Goal: Task Accomplishment & Management: Complete application form

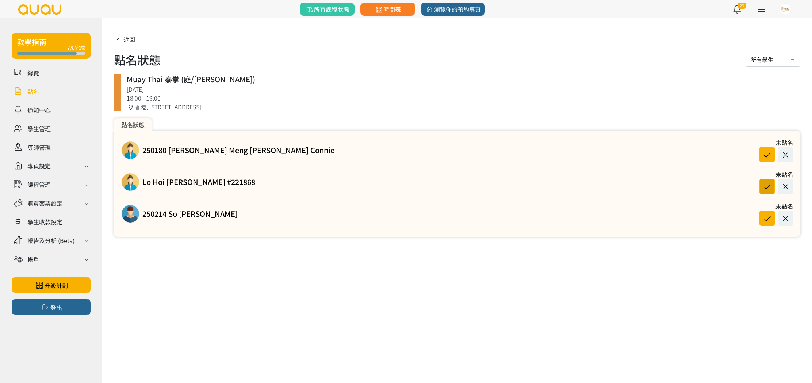
click at [767, 185] on icon at bounding box center [767, 186] width 14 height 10
click at [770, 215] on icon at bounding box center [767, 218] width 14 height 10
click at [765, 153] on icon at bounding box center [767, 155] width 14 height 10
click at [53, 125] on link at bounding box center [51, 128] width 79 height 13
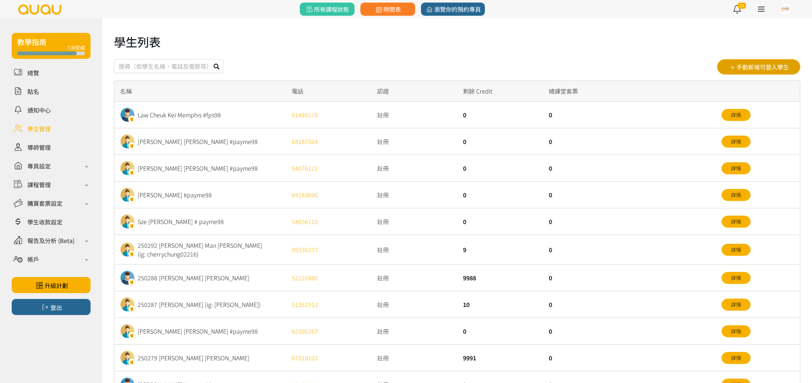
click at [753, 68] on button "手動新增可登入學生" at bounding box center [758, 66] width 83 height 15
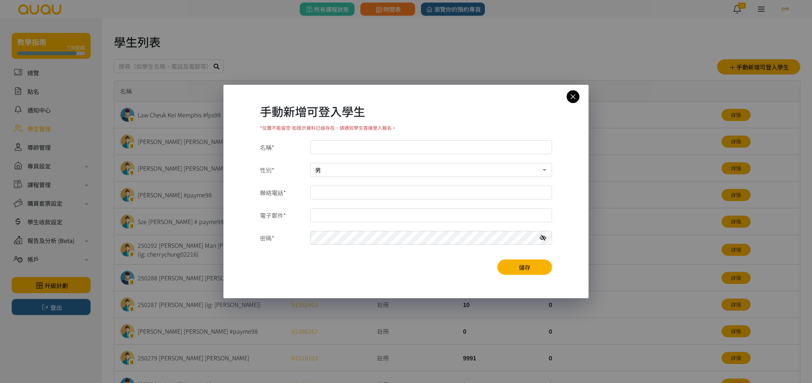
click at [365, 168] on select "男 女" at bounding box center [431, 170] width 242 height 14
select select "1"
click at [310, 163] on select "男 女" at bounding box center [431, 170] width 242 height 14
click at [361, 148] on input "名稱*" at bounding box center [431, 147] width 242 height 14
type input "250322 [PERSON_NAME]"
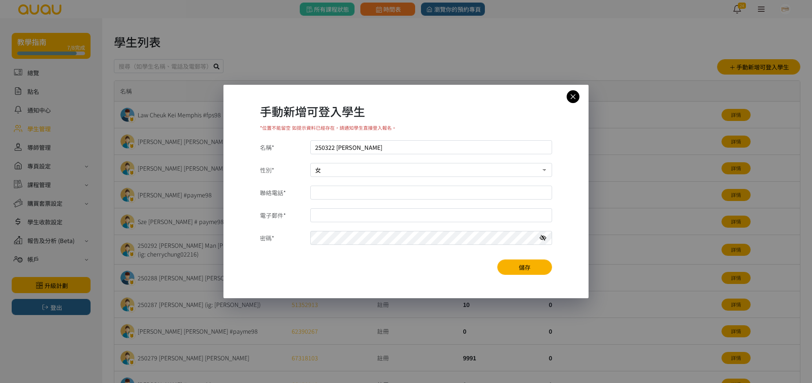
click at [335, 190] on input "聯絡電話*" at bounding box center [431, 192] width 242 height 14
type input "5117726"
click at [343, 217] on input "電子郵件*" at bounding box center [431, 215] width 242 height 14
type input "asterwong1998@gmail.com"
click at [542, 237] on icon at bounding box center [543, 238] width 7 height 6
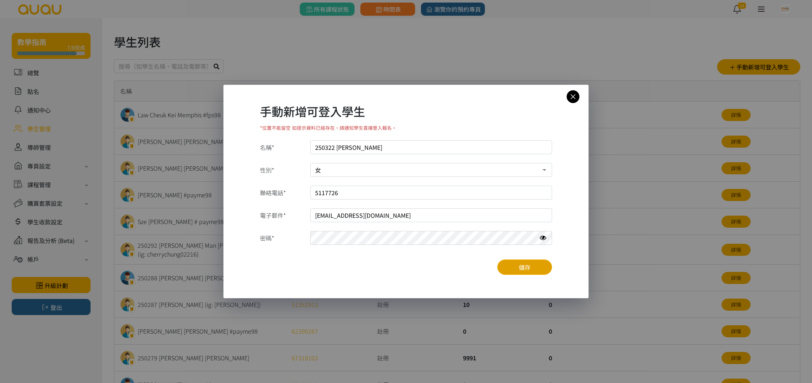
click at [522, 271] on button "儲存" at bounding box center [524, 266] width 55 height 15
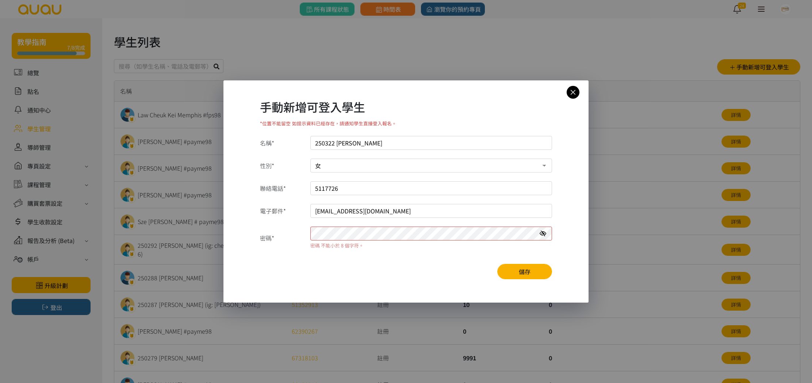
click at [326, 186] on input "5117726" at bounding box center [431, 188] width 242 height 14
type input "51117726"
click at [541, 232] on icon at bounding box center [543, 233] width 7 height 6
click at [519, 267] on button "儲存" at bounding box center [524, 271] width 55 height 15
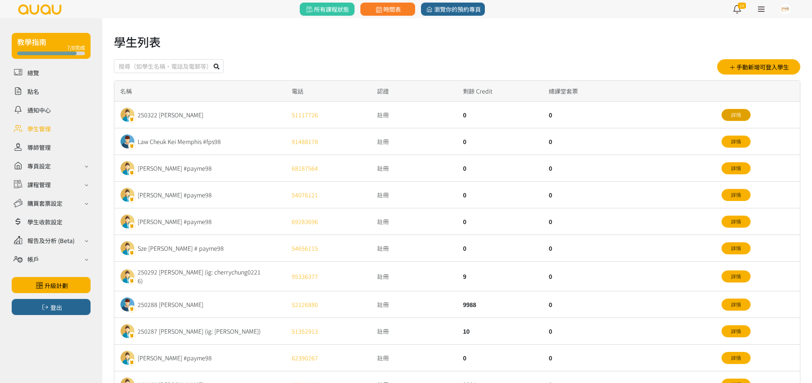
click at [745, 114] on link "詳情" at bounding box center [735, 115] width 29 height 12
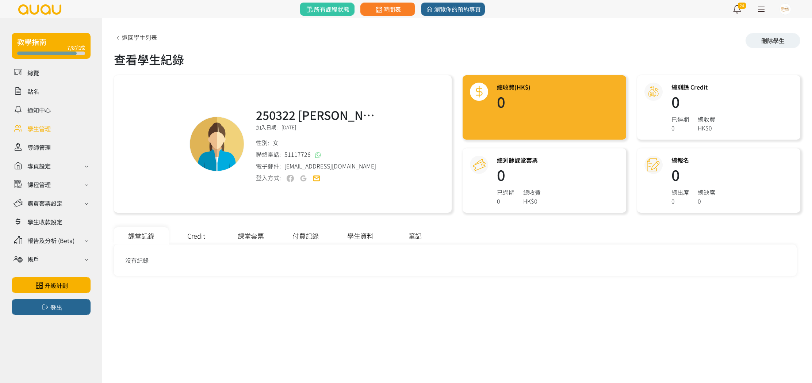
click at [260, 237] on div "課堂套票" at bounding box center [250, 235] width 55 height 17
click at [764, 256] on link "新增課堂套票" at bounding box center [768, 256] width 46 height 12
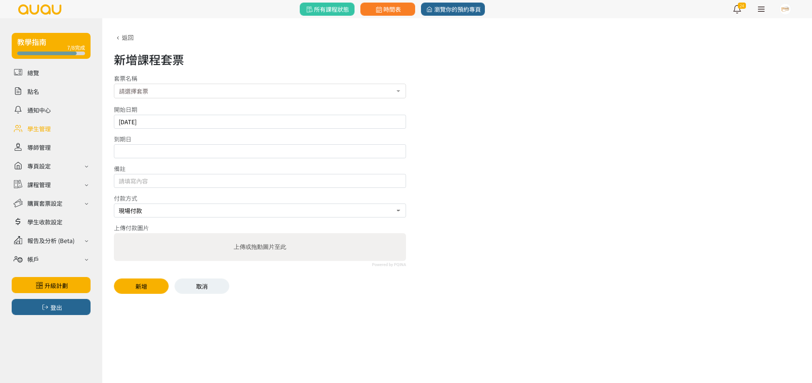
click at [398, 93] on div at bounding box center [398, 92] width 15 height 14
click at [466, 108] on div "開始日期 2025-08-21" at bounding box center [457, 117] width 686 height 24
click at [119, 37] on icon at bounding box center [118, 38] width 8 height 6
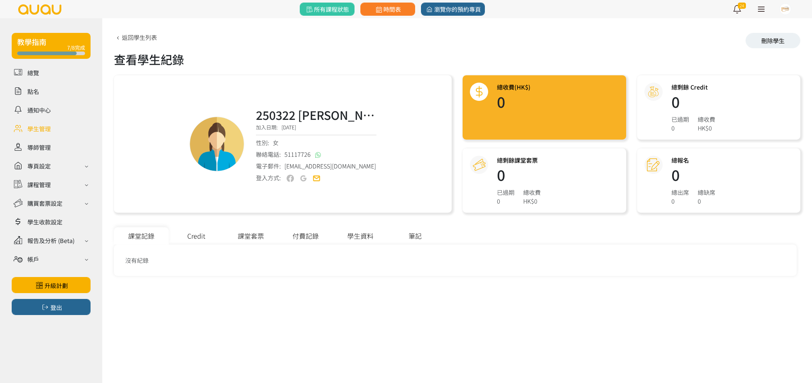
drag, startPoint x: 381, startPoint y: 234, endPoint x: 370, endPoint y: 235, distance: 11.0
click at [377, 235] on div "學生資料" at bounding box center [360, 235] width 55 height 17
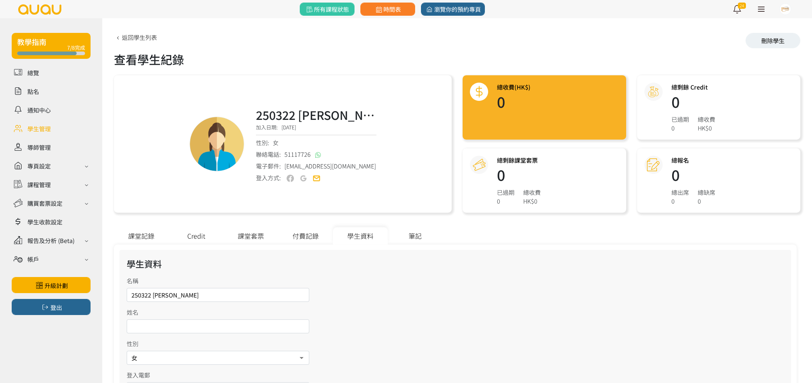
click at [367, 235] on div "學生資料" at bounding box center [360, 235] width 55 height 17
click at [141, 236] on div "課堂記錄" at bounding box center [141, 235] width 55 height 17
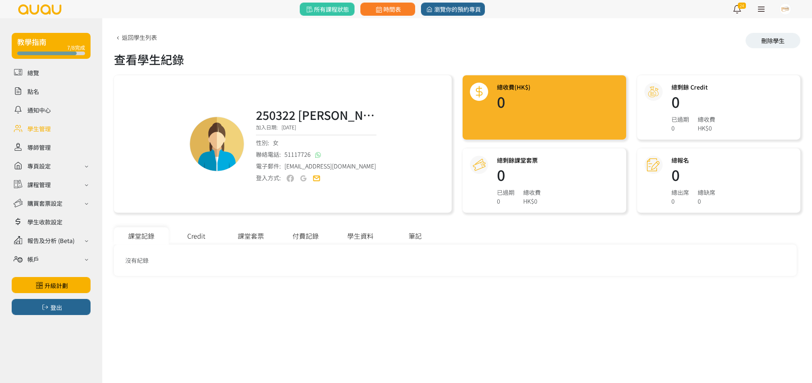
click at [195, 233] on div "Credit" at bounding box center [196, 235] width 55 height 17
drag, startPoint x: 188, startPoint y: 251, endPoint x: 194, endPoint y: 244, distance: 9.1
click at [189, 252] on div "查看已使用/已到期Credit 新增Credit" at bounding box center [455, 256] width 672 height 12
click at [774, 258] on link "新增Credit" at bounding box center [771, 256] width 40 height 12
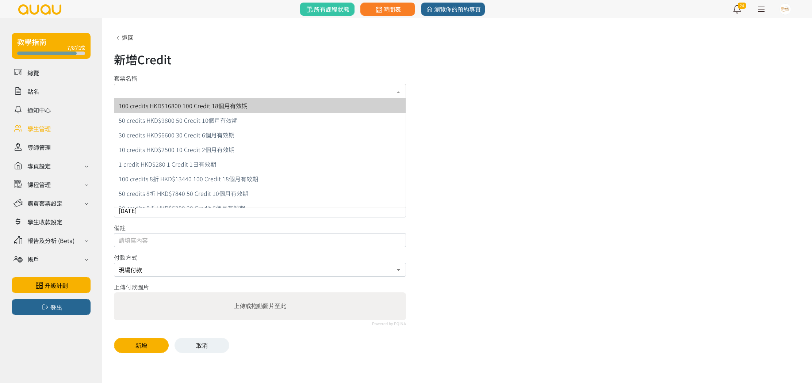
click at [396, 94] on div at bounding box center [398, 92] width 15 height 14
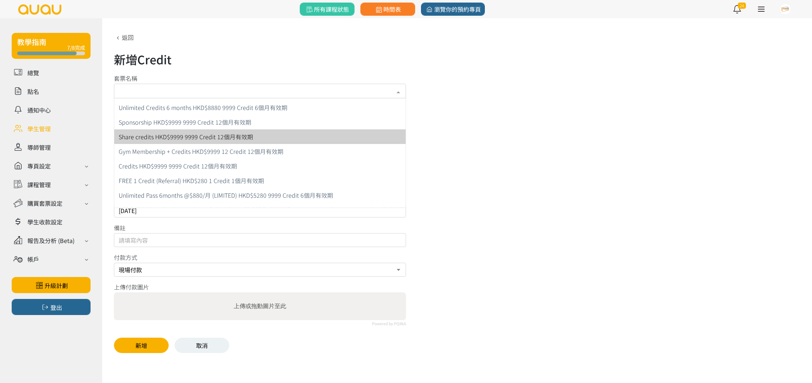
scroll to position [224, 0]
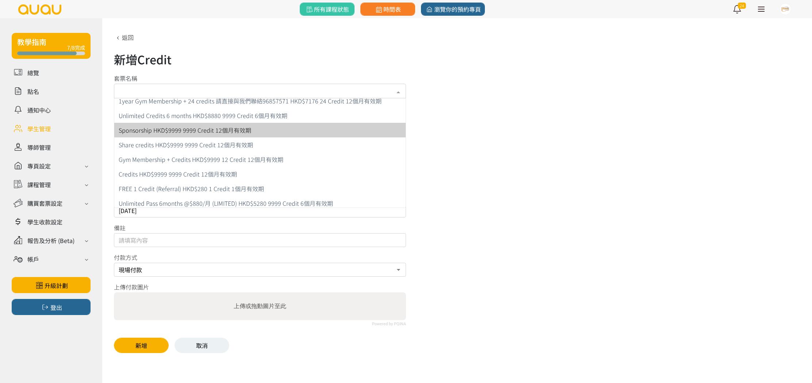
click at [179, 129] on span "Sponsorship HKD$9999 9999 Credit 12個月有效期" at bounding box center [185, 130] width 133 height 9
type input "9999"
type input "[DATE]"
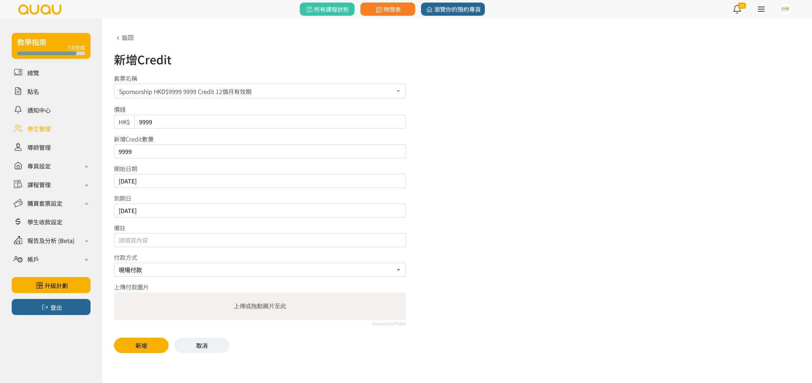
click at [151, 149] on input "9999" at bounding box center [260, 151] width 292 height 14
click at [172, 121] on input "9999" at bounding box center [270, 122] width 272 height 14
type input "9"
type input "0"
click at [465, 162] on div "新增Credit 套票名稱 Sponsorship HKD$9999 9999 Credit 12個月有效期 100 credits HKD$16800 10…" at bounding box center [457, 193] width 686 height 320
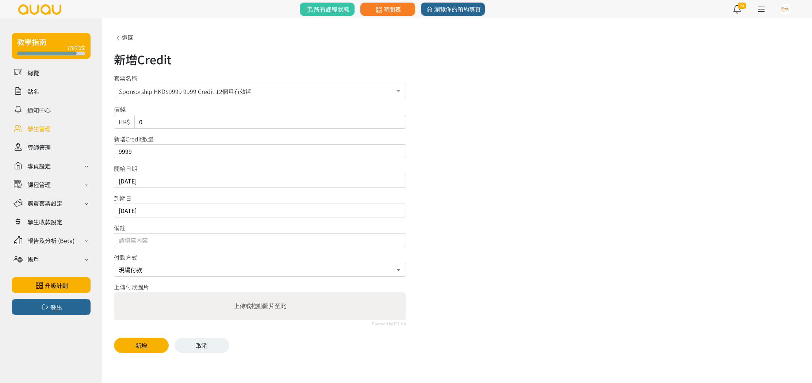
click at [155, 212] on input "[DATE]" at bounding box center [260, 210] width 292 height 14
type input "[DATE]"
click at [138, 150] on input "9999" at bounding box center [260, 151] width 292 height 14
type input "9"
type input "10"
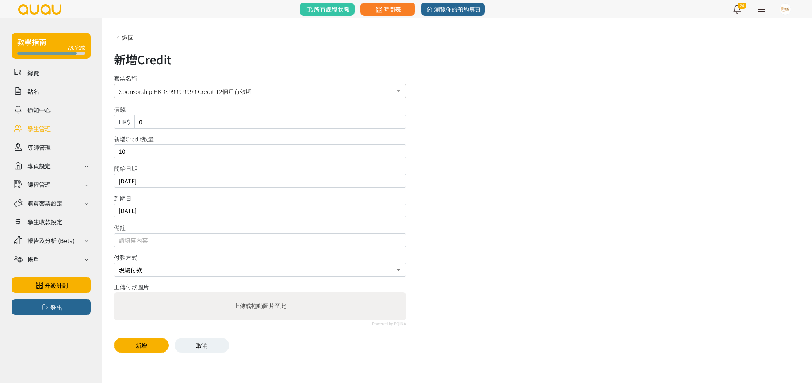
click at [540, 184] on div "開始日期 [DATE]" at bounding box center [457, 176] width 686 height 24
click at [153, 344] on button "新增" at bounding box center [141, 344] width 55 height 15
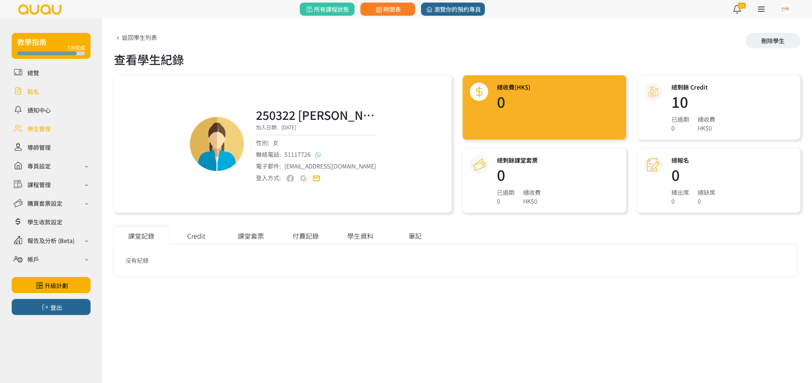
click at [46, 93] on link at bounding box center [51, 91] width 79 height 13
